Goal: Transaction & Acquisition: Subscribe to service/newsletter

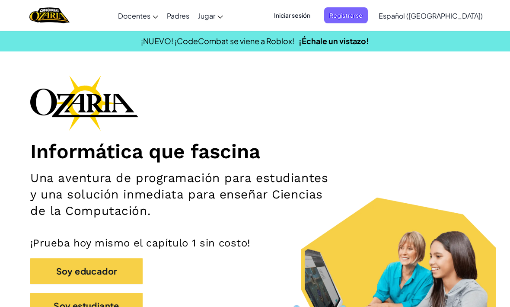
click at [315, 10] on span "Iniciar sesión" at bounding box center [292, 15] width 47 height 16
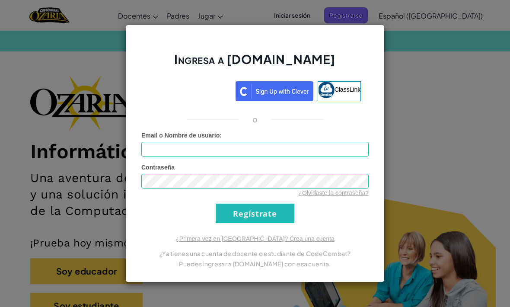
click at [434, 79] on div "Ingresa a [DOMAIN_NAME] ClassLink o Error desconocido. Email o Nombre de usuari…" at bounding box center [255, 153] width 510 height 307
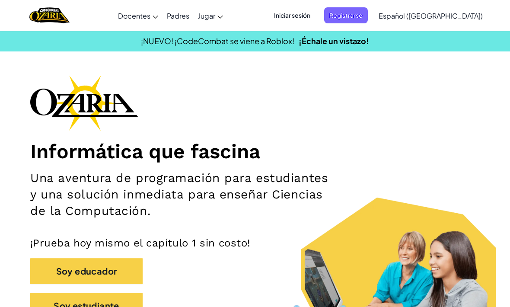
click at [368, 14] on span "Registrarse" at bounding box center [346, 15] width 44 height 16
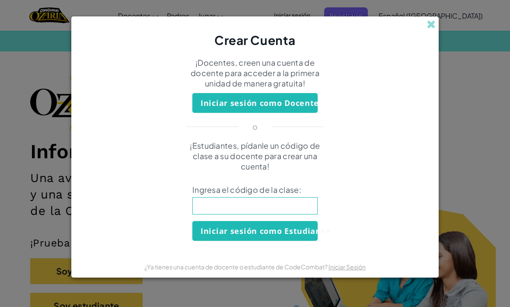
click at [345, 264] on link "Iniciar Sesión" at bounding box center [346, 267] width 37 height 8
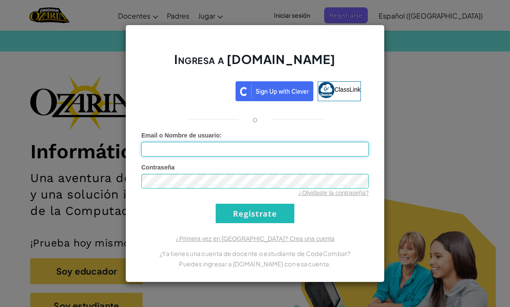
click at [330, 142] on input "Email o Nombre de usuario :" at bounding box center [254, 149] width 227 height 15
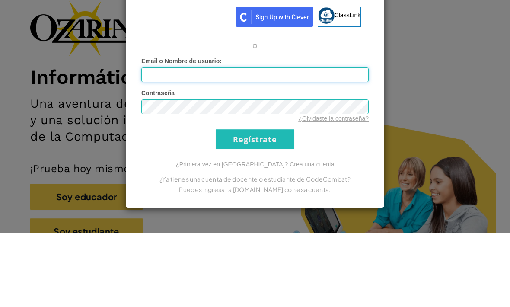
type input "[EMAIL_ADDRESS][DOMAIN_NAME]"
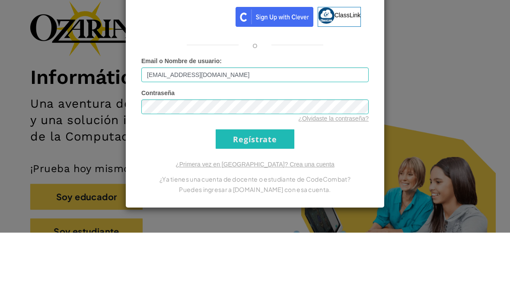
click at [255, 204] on input "Regístrate" at bounding box center [255, 213] width 79 height 19
